Goal: Register for event/course

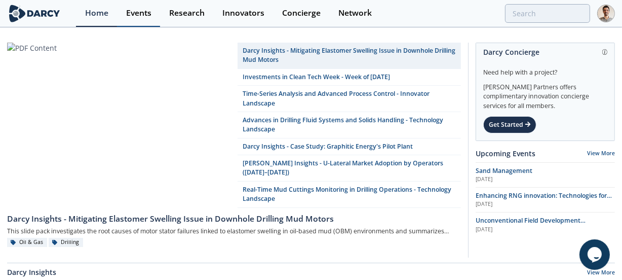
click at [146, 20] on link "Events" at bounding box center [138, 13] width 43 height 27
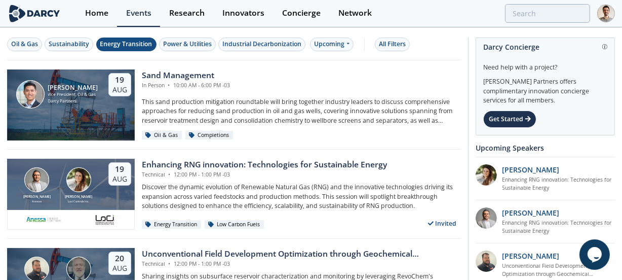
click at [113, 41] on div "Energy Transition" at bounding box center [126, 43] width 52 height 9
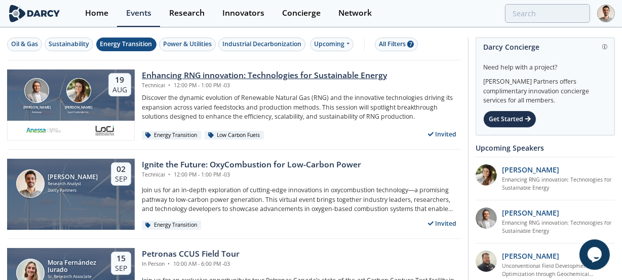
click at [177, 72] on div "Enhancing RNG innovation: Technologies for Sustainable Energy" at bounding box center [264, 75] width 245 height 12
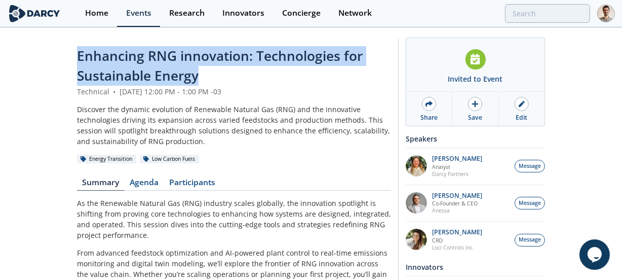
drag, startPoint x: 196, startPoint y: 76, endPoint x: 78, endPoint y: 60, distance: 119.0
click at [78, 60] on span "Enhancing RNG innovation: Technologies for Sustainable Energy" at bounding box center [220, 66] width 286 height 38
copy span "Enhancing RNG innovation: Technologies for Sustainable Energy"
